Goal: Task Accomplishment & Management: Use online tool/utility

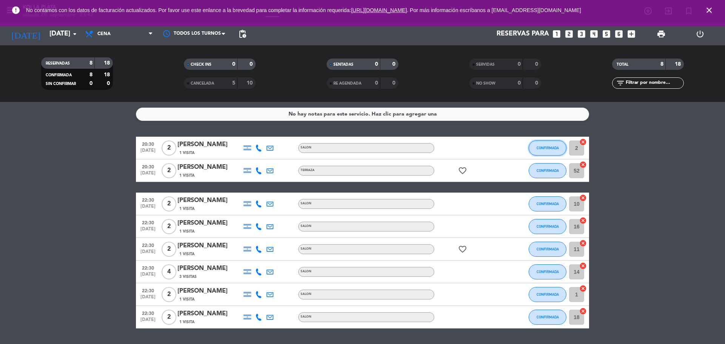
click at [542, 150] on button "CONFIRMADA" at bounding box center [548, 148] width 38 height 15
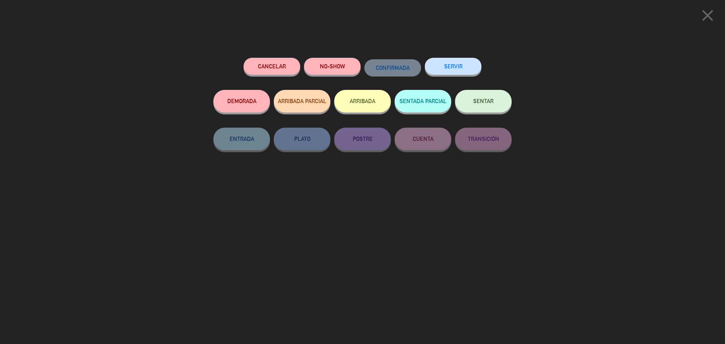
click at [488, 102] on span "SENTAR" at bounding box center [483, 101] width 20 height 6
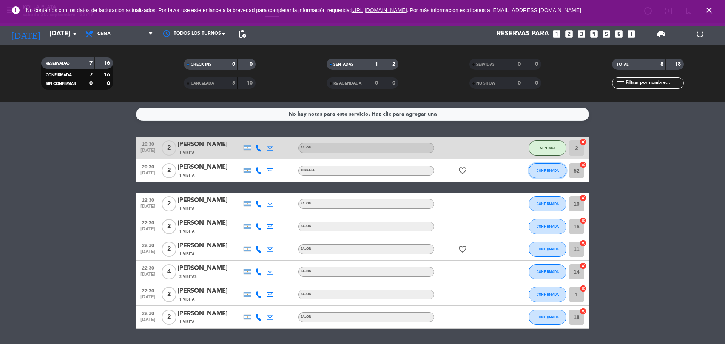
click at [545, 170] on span "CONFIRMADA" at bounding box center [548, 170] width 22 height 4
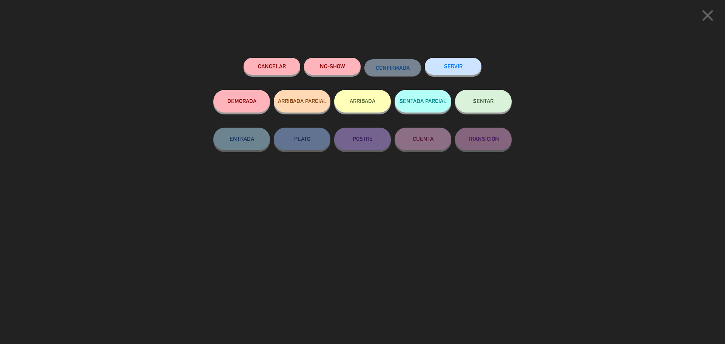
click at [475, 110] on button "SENTAR" at bounding box center [483, 101] width 57 height 23
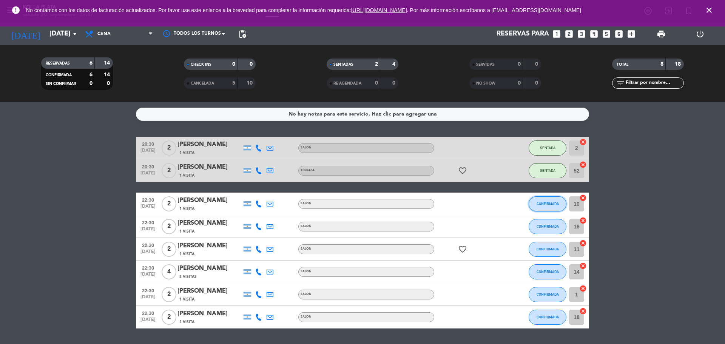
click at [547, 206] on button "CONFIRMADA" at bounding box center [548, 203] width 38 height 15
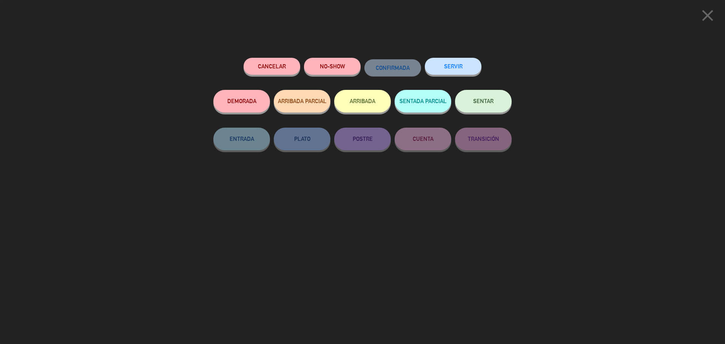
click at [494, 108] on button "SENTAR" at bounding box center [483, 101] width 57 height 23
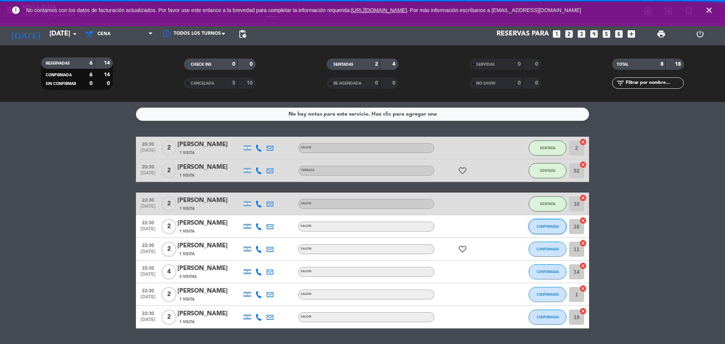
click at [556, 229] on button "CONFIRMADA" at bounding box center [548, 226] width 38 height 15
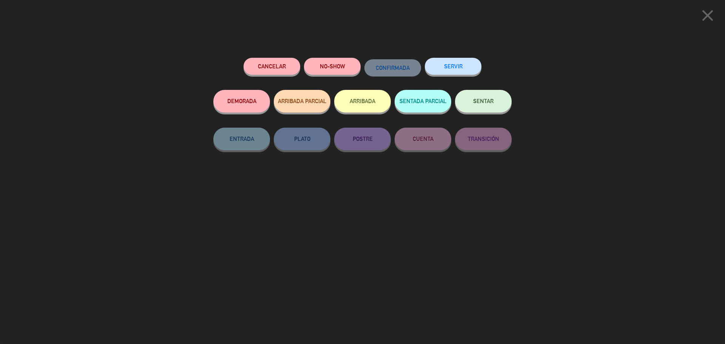
click at [496, 102] on button "SENTAR" at bounding box center [483, 101] width 57 height 23
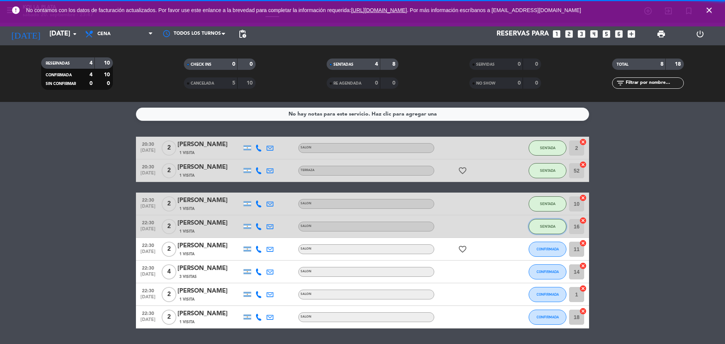
click at [544, 233] on button "SENTADA" at bounding box center [548, 226] width 38 height 15
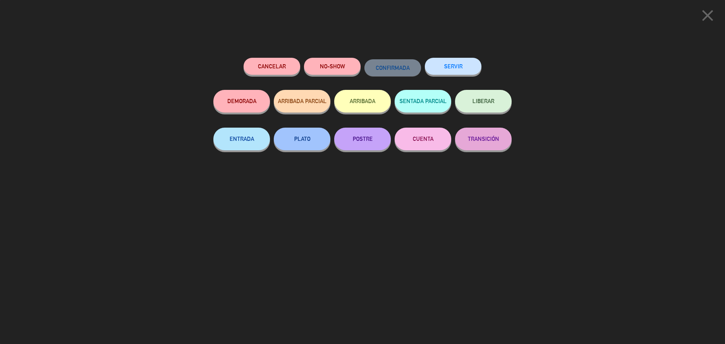
click at [704, 16] on icon "close" at bounding box center [707, 15] width 19 height 19
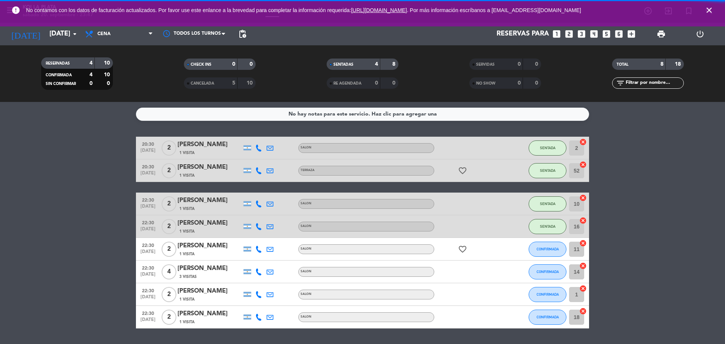
click at [548, 253] on button "CONFIRMADA" at bounding box center [548, 249] width 38 height 15
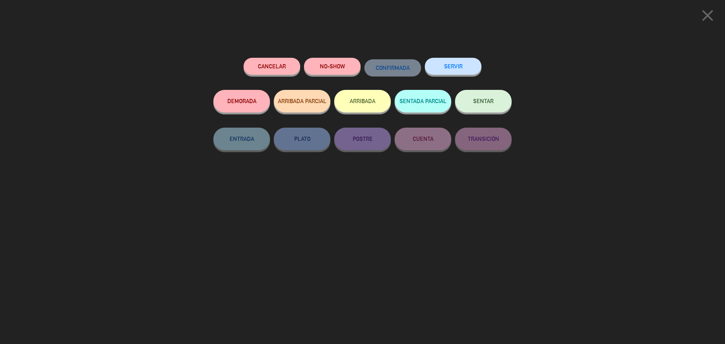
drag, startPoint x: 509, startPoint y: 102, endPoint x: 517, endPoint y: 125, distance: 24.2
click at [508, 102] on button "SENTAR" at bounding box center [483, 101] width 57 height 23
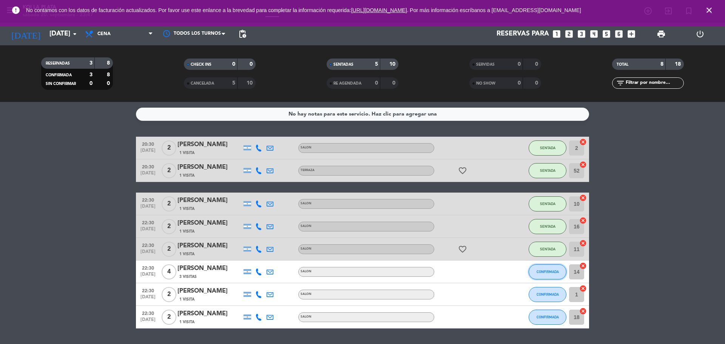
click at [538, 276] on button "CONFIRMADA" at bounding box center [548, 271] width 38 height 15
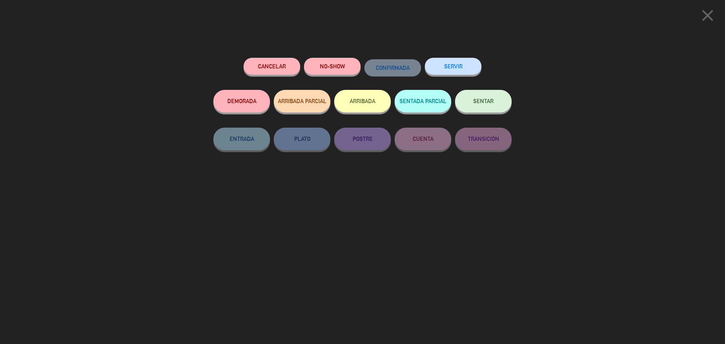
click at [495, 106] on button "SENTAR" at bounding box center [483, 101] width 57 height 23
